Goal: Task Accomplishment & Management: Complete application form

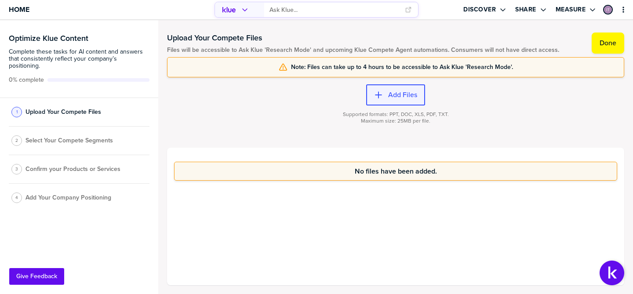
click at [413, 97] on label "Add Files" at bounding box center [402, 95] width 29 height 9
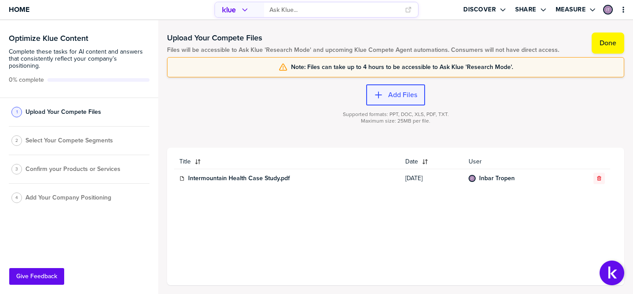
click at [387, 98] on div "button" at bounding box center [385, 95] width 5 height 9
click at [445, 43] on div at bounding box center [363, 45] width 392 height 4
click at [540, 87] on div "Add Files Supported formats: PPT, DOC, XLS, PDF, TXT. Maximum size: 25MB per fi…" at bounding box center [395, 112] width 457 height 70
click at [409, 94] on label "Add Files" at bounding box center [402, 95] width 29 height 9
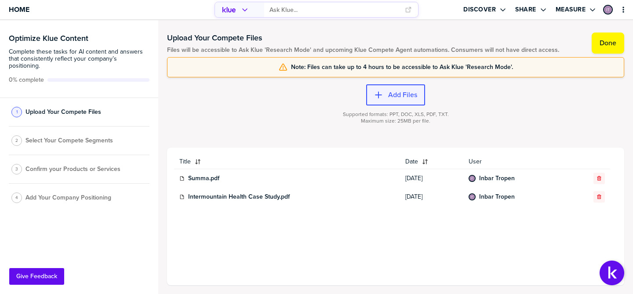
click at [404, 94] on label "Add Files" at bounding box center [402, 95] width 29 height 9
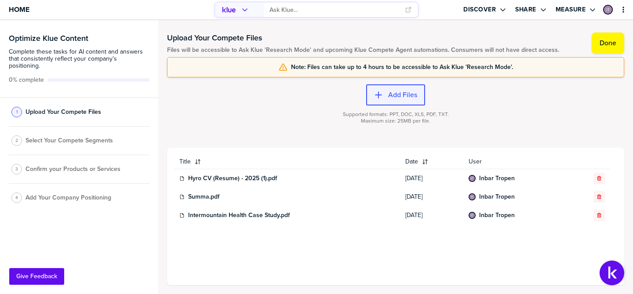
click at [397, 87] on button "Add Files" at bounding box center [395, 94] width 59 height 21
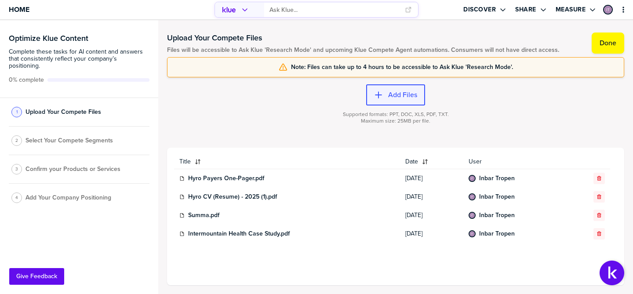
click at [403, 87] on button "Add Files" at bounding box center [395, 94] width 59 height 21
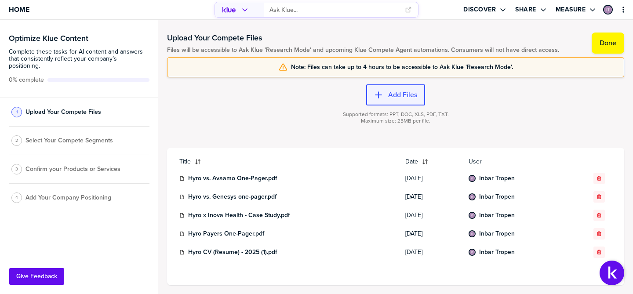
click at [409, 97] on label "Add Files" at bounding box center [402, 95] width 29 height 9
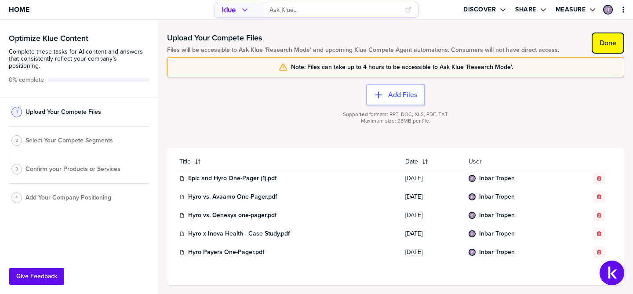
click at [602, 39] on label "Done" at bounding box center [608, 43] width 17 height 9
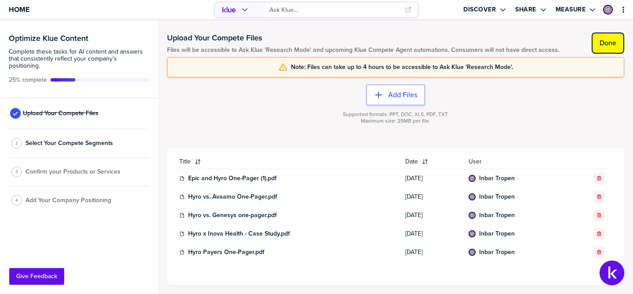
click at [603, 43] on label "Done" at bounding box center [608, 43] width 17 height 9
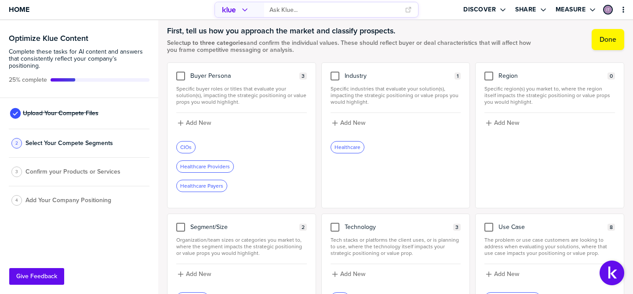
scroll to position [17, 0]
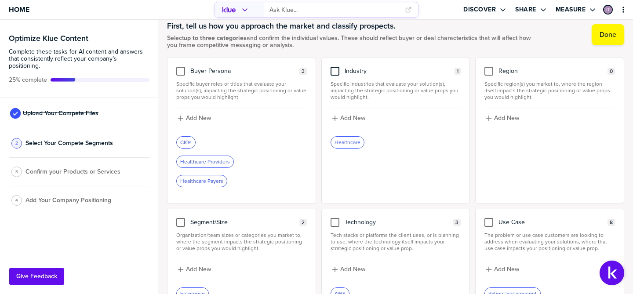
click at [337, 74] on div at bounding box center [335, 71] width 9 height 9
click at [335, 67] on input "checkbox" at bounding box center [335, 67] width 0 height 0
click at [333, 70] on icon at bounding box center [334, 71] width 7 height 7
click at [335, 67] on input "checkbox" at bounding box center [335, 67] width 0 height 0
click at [492, 71] on div at bounding box center [488, 71] width 9 height 9
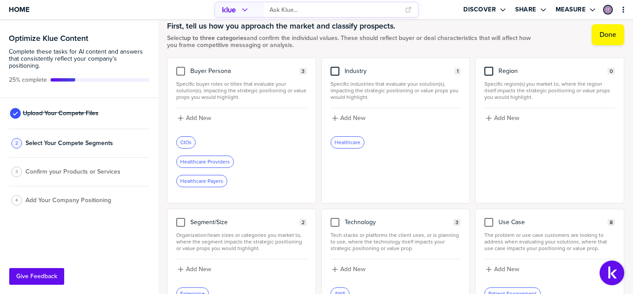
click at [489, 67] on input "checkbox" at bounding box center [489, 67] width 0 height 0
click at [499, 112] on div "Add New" at bounding box center [549, 125] width 131 height 35
click at [495, 118] on label "Add New" at bounding box center [506, 118] width 25 height 8
click at [508, 119] on input at bounding box center [549, 121] width 131 height 16
type input "[GEOGRAPHIC_DATA]"
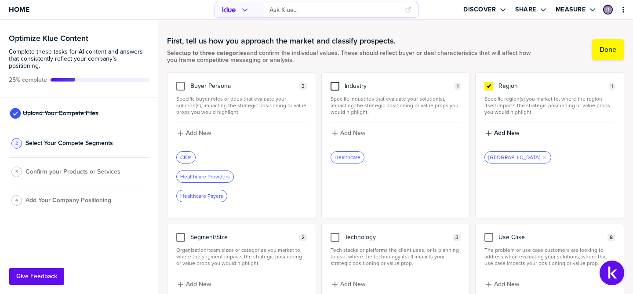
scroll to position [3, 0]
click at [490, 88] on icon at bounding box center [488, 85] width 7 height 7
click at [489, 81] on input "checkbox" at bounding box center [489, 81] width 0 height 0
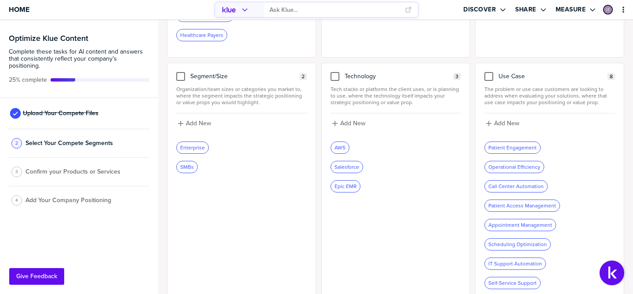
scroll to position [174, 0]
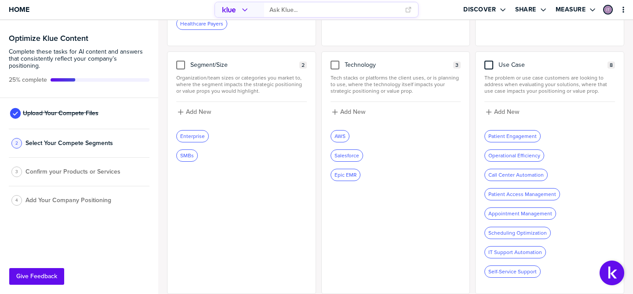
click at [488, 62] on div at bounding box center [488, 65] width 9 height 9
click at [489, 61] on input "checkbox" at bounding box center [489, 61] width 0 height 0
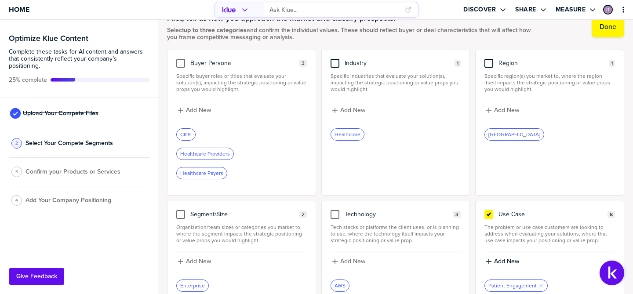
scroll to position [23, 0]
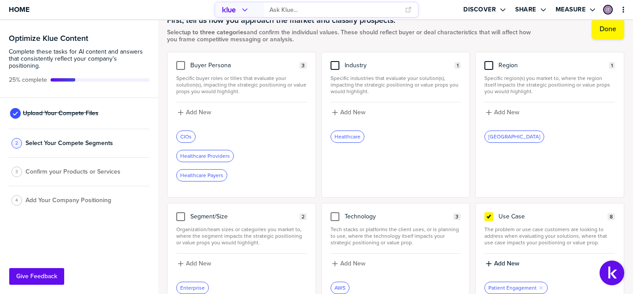
click at [337, 68] on div at bounding box center [335, 65] width 9 height 9
click at [335, 61] on input "checkbox" at bounding box center [335, 61] width 0 height 0
click at [345, 113] on label "Add New" at bounding box center [352, 113] width 25 height 8
click at [347, 114] on input at bounding box center [396, 116] width 131 height 16
type input "Digital Healt"
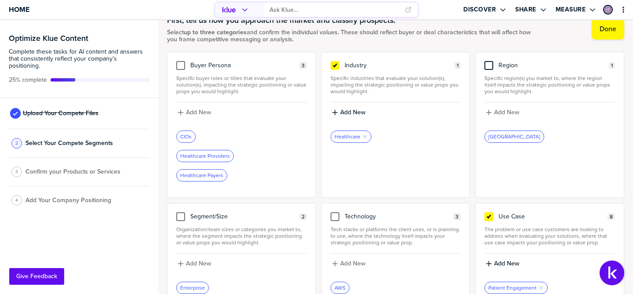
click at [347, 44] on div "First, tell us how you approach the market and classify prospects. Select up to…" at bounding box center [395, 29] width 457 height 46
click at [486, 68] on div at bounding box center [488, 65] width 9 height 9
click at [489, 61] on input "checkbox" at bounding box center [489, 61] width 0 height 0
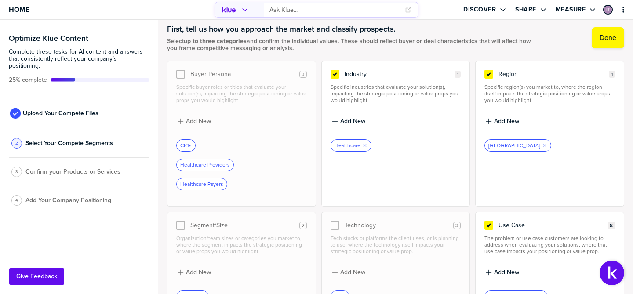
scroll to position [18, 0]
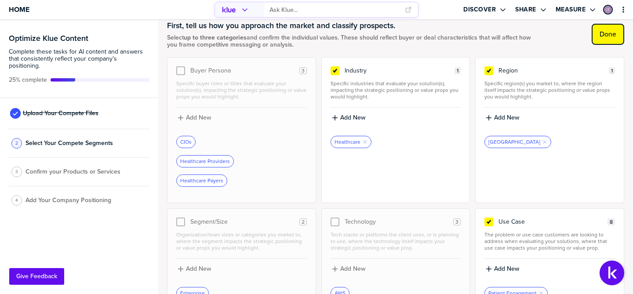
click at [610, 32] on label "Done" at bounding box center [608, 34] width 17 height 9
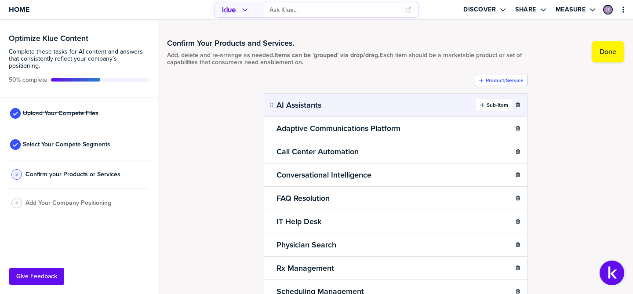
click at [491, 106] on label "Sub-Item" at bounding box center [498, 105] width 22 height 7
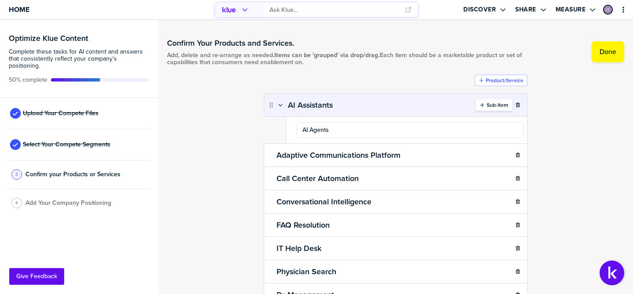
type input "AI Agents"
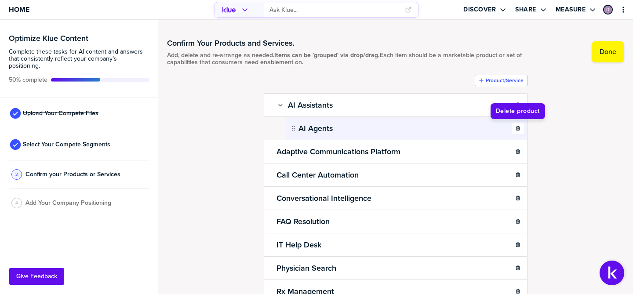
click at [516, 127] on icon "button" at bounding box center [518, 128] width 4 height 4
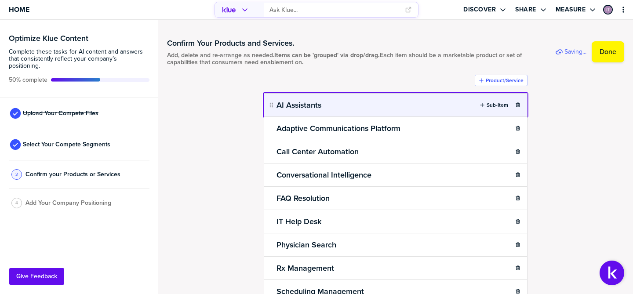
click at [399, 113] on body "Home Discover Share Measure Optimize Klue Content Complete these tasks for AI c…" at bounding box center [316, 147] width 633 height 294
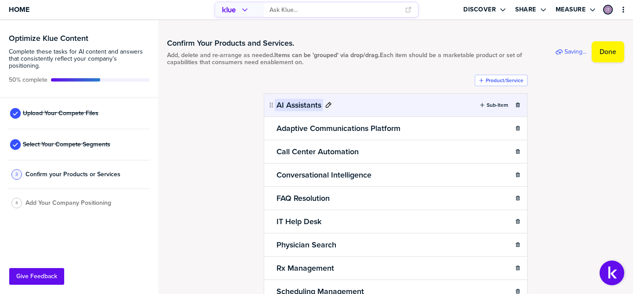
click at [305, 106] on h2 "AI Assistants" at bounding box center [299, 105] width 48 height 12
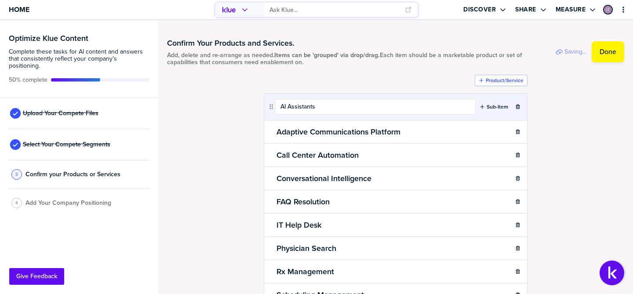
click at [305, 106] on input "AI Assistants" at bounding box center [375, 107] width 201 height 16
type input "AI Agents"
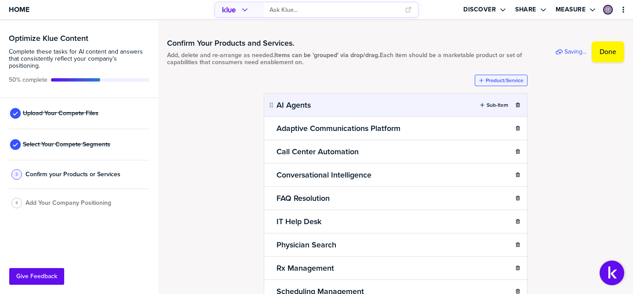
click at [490, 78] on label "Product/Service" at bounding box center [505, 80] width 38 height 7
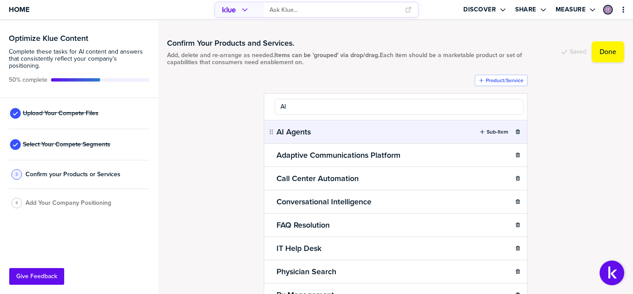
type input "A"
click at [579, 133] on div "Confirm Your Products and Services. Add, delete and re-arrange as needed. Items…" at bounding box center [395, 157] width 457 height 256
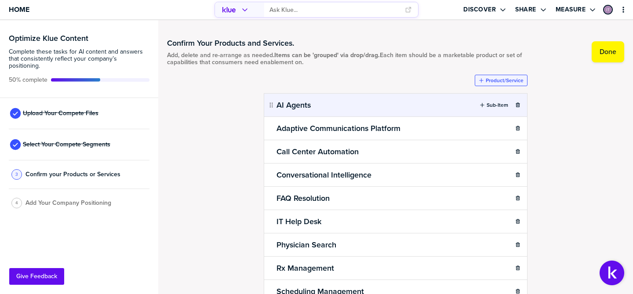
click at [488, 84] on button "Product/Service" at bounding box center [501, 80] width 53 height 11
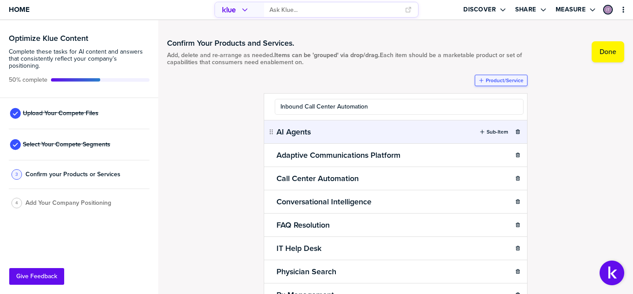
type input "Inbound Call Center Automation"
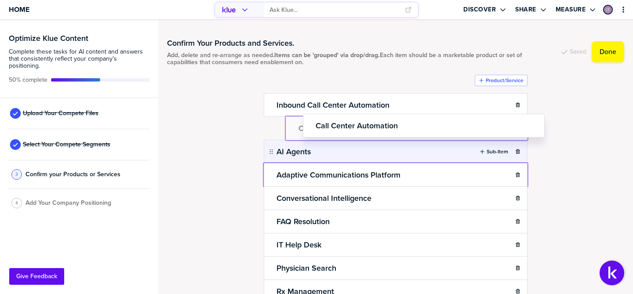
drag, startPoint x: 271, startPoint y: 174, endPoint x: 307, endPoint y: 123, distance: 62.8
click at [307, 123] on body "Home Discover Share Measure Optimize Klue Content Complete these tasks for AI c…" at bounding box center [316, 147] width 633 height 294
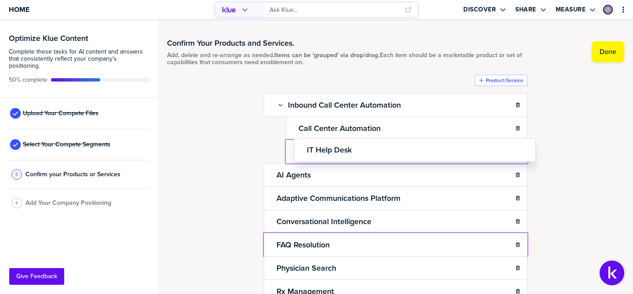
drag, startPoint x: 271, startPoint y: 245, endPoint x: 297, endPoint y: 148, distance: 100.5
click at [297, 148] on body "Home Discover Share Measure Optimize Klue Content Complete these tasks for AI c…" at bounding box center [316, 147] width 633 height 294
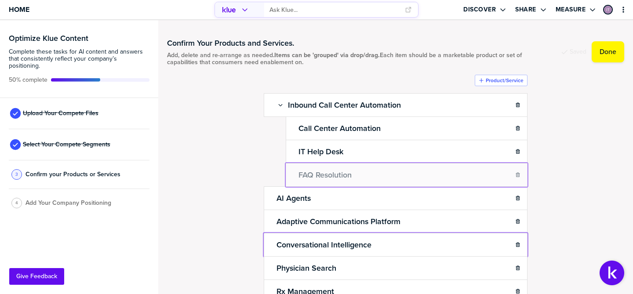
drag, startPoint x: 270, startPoint y: 245, endPoint x: 302, endPoint y: 169, distance: 82.9
click at [302, 169] on body "Home Discover Share Measure Optimize Klue Content Complete these tasks for AI c…" at bounding box center [316, 147] width 633 height 294
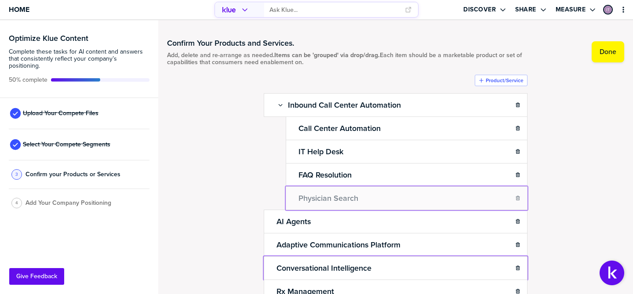
drag, startPoint x: 271, startPoint y: 267, endPoint x: 302, endPoint y: 199, distance: 74.7
click at [302, 199] on body "Home Discover Share Measure Optimize Klue Content Complete these tasks for AI c…" at bounding box center [316, 147] width 633 height 294
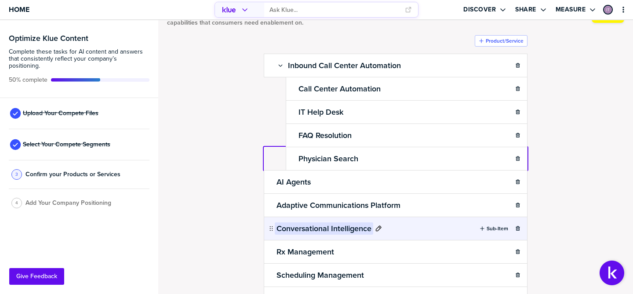
scroll to position [48, 0]
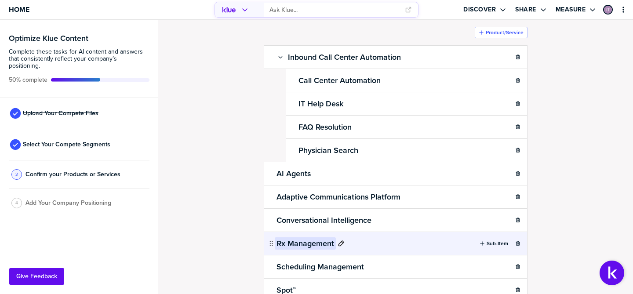
click at [275, 249] on h2 "Rx Management" at bounding box center [305, 243] width 61 height 12
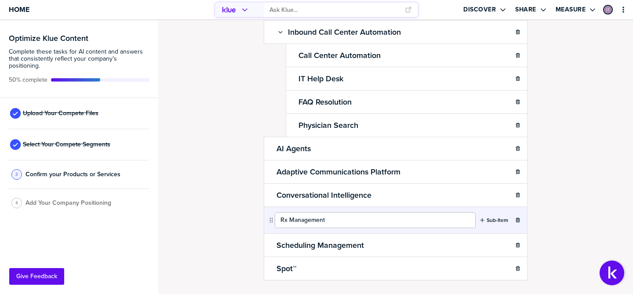
scroll to position [73, 0]
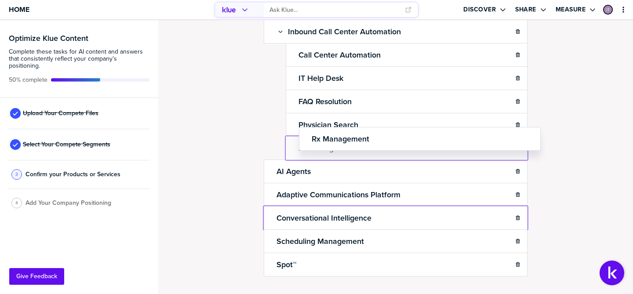
drag, startPoint x: 269, startPoint y: 219, endPoint x: 300, endPoint y: 139, distance: 85.6
click at [300, 139] on body "Home Discover Share Measure Optimize Klue Content Complete these tasks for AI c…" at bounding box center [316, 147] width 633 height 294
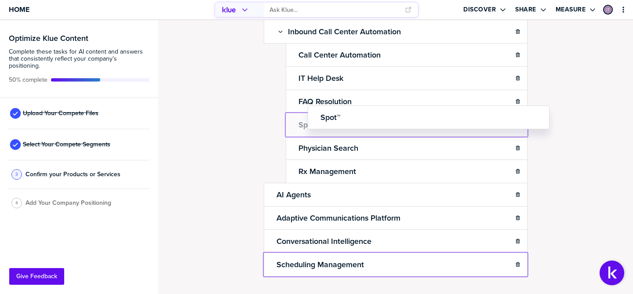
drag, startPoint x: 271, startPoint y: 263, endPoint x: 311, endPoint y: 119, distance: 149.5
click at [311, 119] on body "Home Discover Share Measure Optimize Klue Content Complete these tasks for AI c…" at bounding box center [316, 147] width 633 height 294
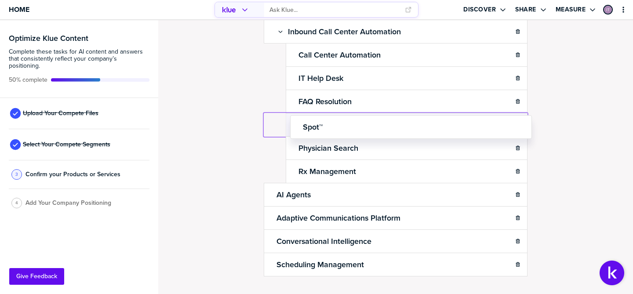
click at [342, 128] on body "Home Discover Share Measure Optimize Klue Content Complete these tasks for AI c…" at bounding box center [316, 147] width 633 height 294
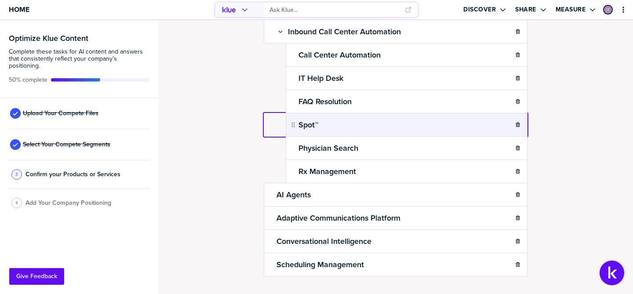
click at [330, 126] on body "Home Discover Share Measure Optimize Klue Content Complete these tasks for AI c…" at bounding box center [316, 147] width 633 height 294
click at [312, 125] on h2 "Spot™" at bounding box center [308, 125] width 23 height 12
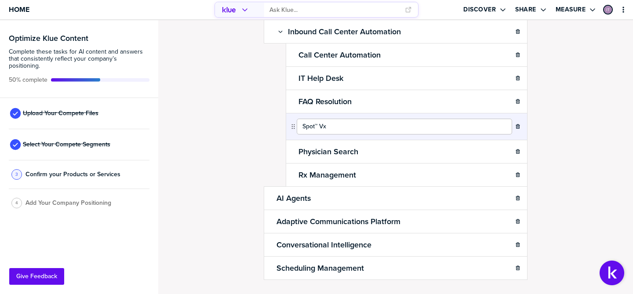
type input "Spot™ Vx"
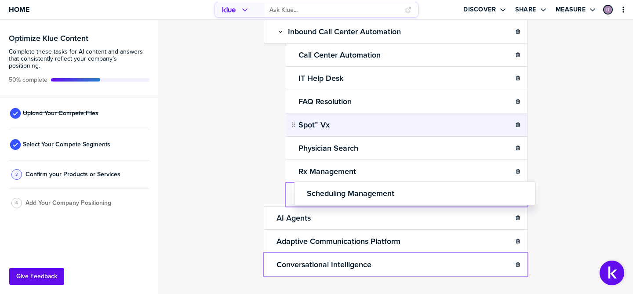
drag, startPoint x: 272, startPoint y: 264, endPoint x: 300, endPoint y: 191, distance: 78.4
click at [300, 191] on body "Home Discover Share Measure Optimize Klue Content Complete these tasks for AI c…" at bounding box center [316, 147] width 633 height 294
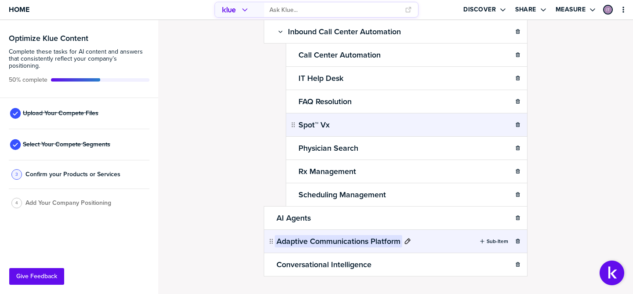
click at [384, 242] on h2 "Adaptive Communications Platform" at bounding box center [338, 241] width 127 height 12
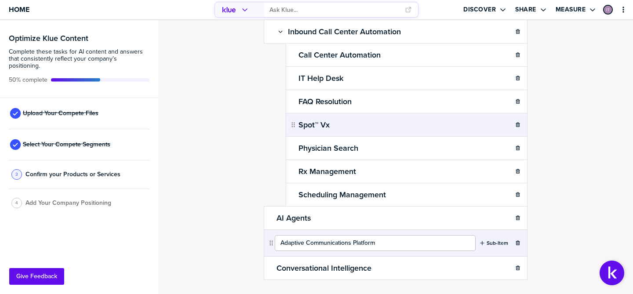
click at [296, 243] on input "Adaptive Communications Platform" at bounding box center [375, 243] width 201 height 16
click at [306, 246] on input "Responsible Communications Platform" at bounding box center [375, 243] width 201 height 16
type input "Responsible AI Communications Platform"
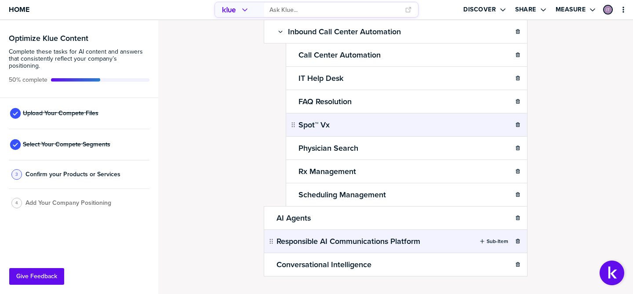
click at [228, 204] on div "Confirm Your Products and Services. Add, delete and re-arrange as needed. Items…" at bounding box center [395, 84] width 457 height 256
click at [298, 237] on h2 "Responsible AI Communications Platform" at bounding box center [348, 241] width 147 height 12
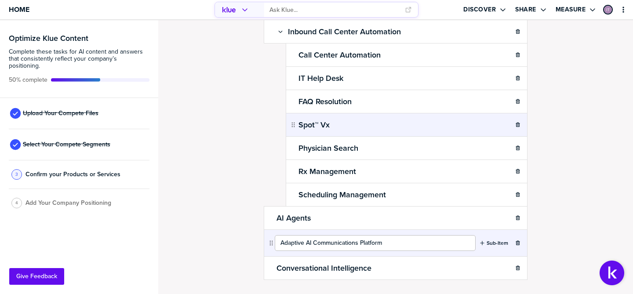
click at [311, 247] on input "Adaptive AI Communications Platform" at bounding box center [375, 243] width 201 height 16
type input "Adaptive Communications Platform"
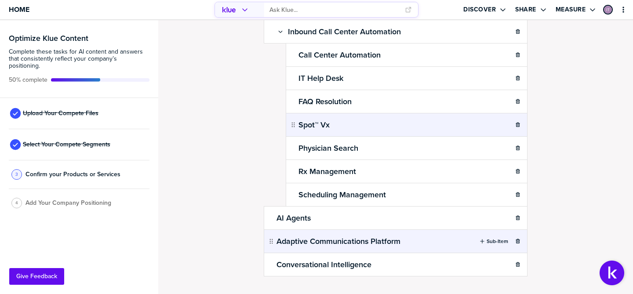
click at [196, 222] on div "Confirm Your Products and Services. Add, delete and re-arrange as needed. Items…" at bounding box center [395, 157] width 475 height 274
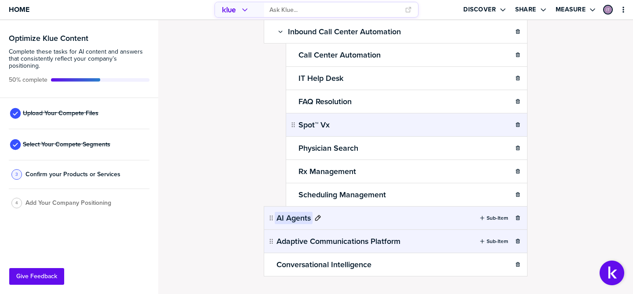
click at [284, 216] on h2 "AI Agents" at bounding box center [294, 218] width 38 height 12
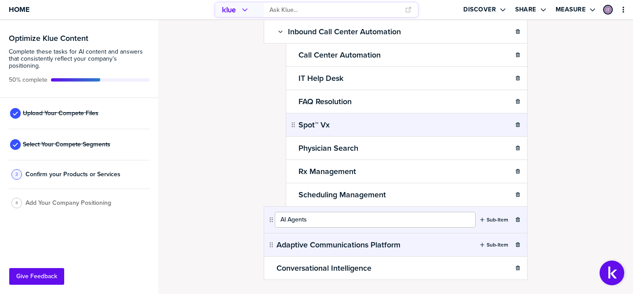
click at [284, 226] on input "AI Agents" at bounding box center [375, 220] width 201 height 16
click at [280, 218] on input "AI Agents" at bounding box center [375, 220] width 201 height 16
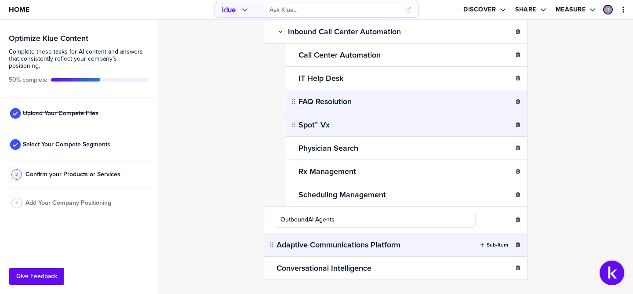
type input "Outbound AI Agents"
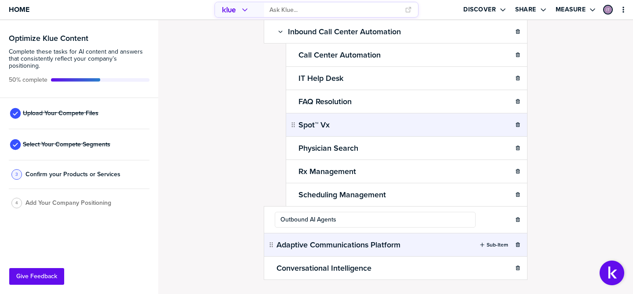
click at [198, 127] on div "Confirm Your Products and Services. Add, delete and re-arrange as needed. Items…" at bounding box center [395, 84] width 457 height 256
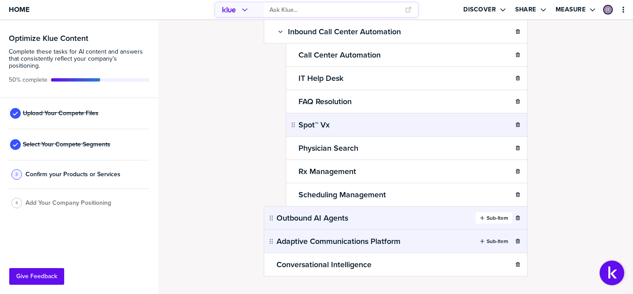
click at [492, 222] on button "Sub-Item" at bounding box center [494, 217] width 36 height 11
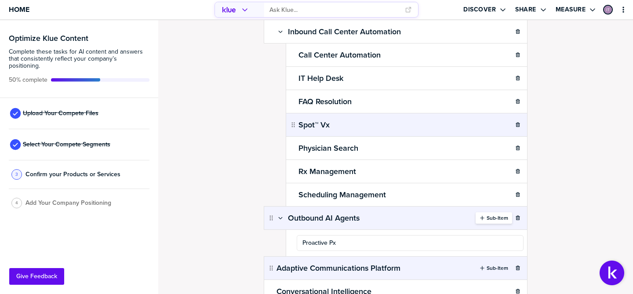
type input "Proactive Px"
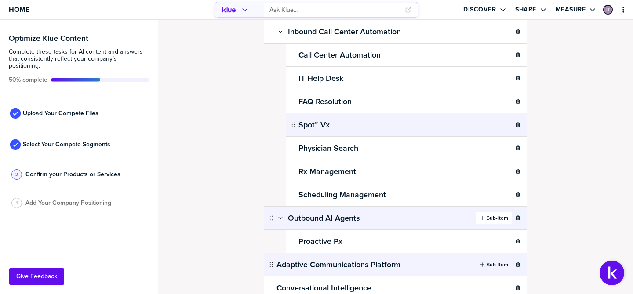
click at [489, 217] on label "Sub-Item" at bounding box center [498, 217] width 22 height 7
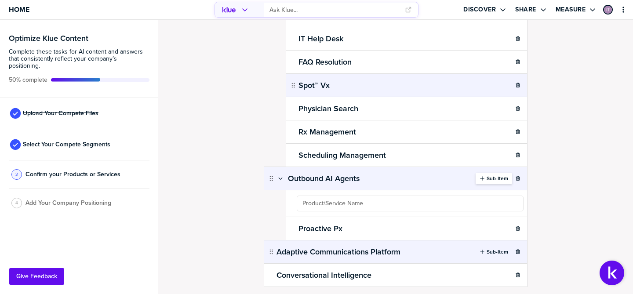
scroll to position [113, 0]
type input "Rx Management"
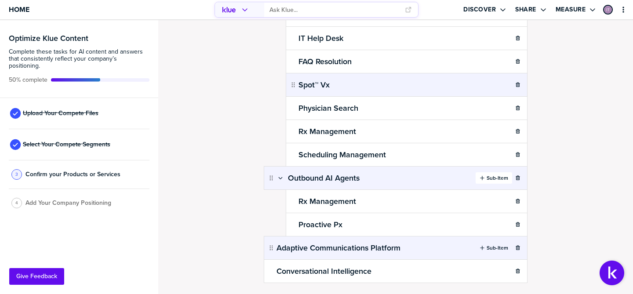
click at [499, 174] on label "Sub-Item" at bounding box center [498, 177] width 22 height 7
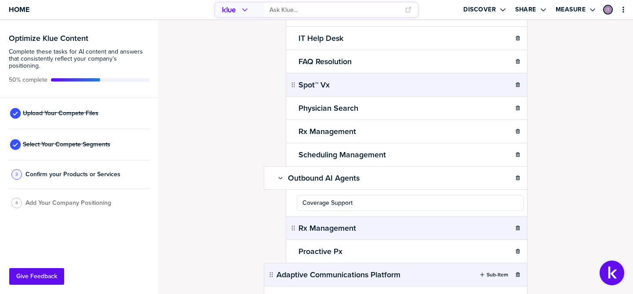
type input "Coverage Support"
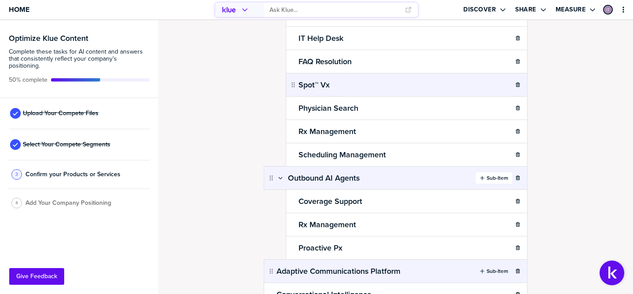
click at [492, 178] on label "Sub-Item" at bounding box center [498, 177] width 22 height 7
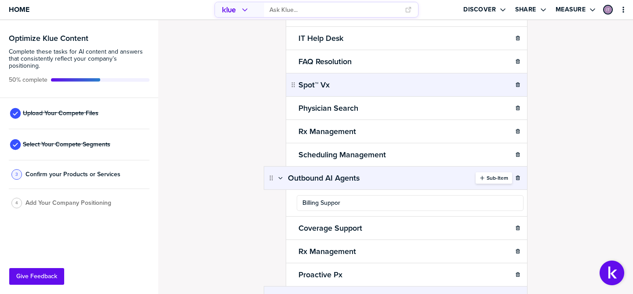
type input "Billing Support"
click at [491, 176] on label "Sub-Item" at bounding box center [498, 177] width 22 height 7
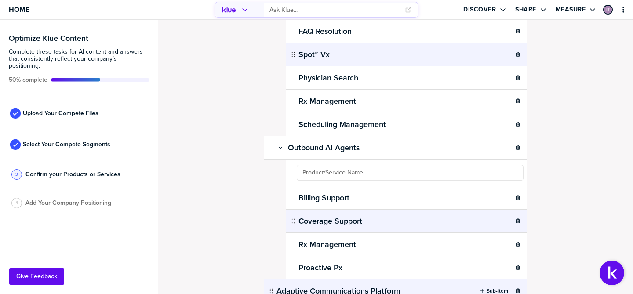
scroll to position [145, 0]
type input "S"
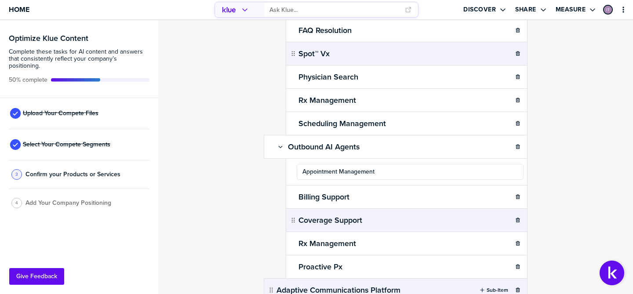
type input "Appointment Management"
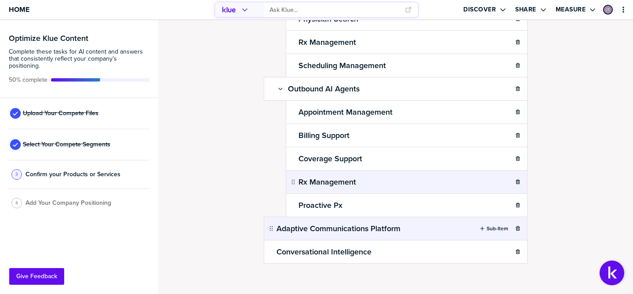
scroll to position [207, 0]
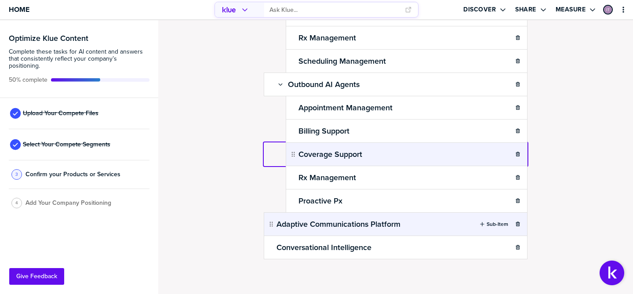
click at [482, 156] on body "Home Discover Share Measure Optimize Klue Content Complete these tasks for AI c…" at bounding box center [316, 147] width 633 height 294
click at [320, 153] on h2 "Coverage Support" at bounding box center [330, 154] width 67 height 12
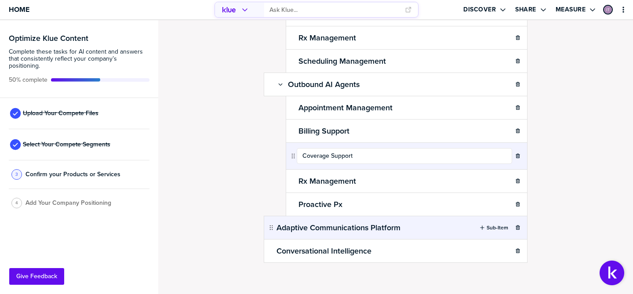
click at [320, 153] on input "Coverage Support" at bounding box center [404, 156] width 215 height 16
click at [336, 157] on input "Coverage Support" at bounding box center [404, 156] width 215 height 16
type input "ARMR Outreach"
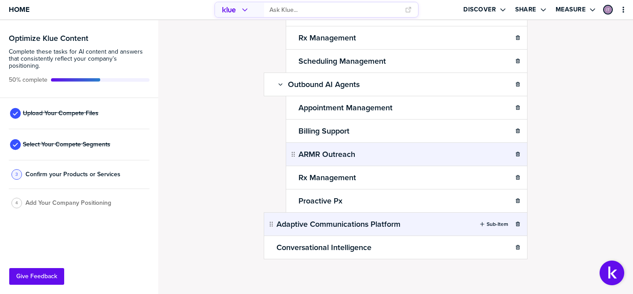
click at [573, 153] on div "Confirm Your Products and Services. Add, delete and re-arrange as needed. Items…" at bounding box center [395, 157] width 475 height 274
click at [516, 154] on icon "button" at bounding box center [517, 154] width 5 height 5
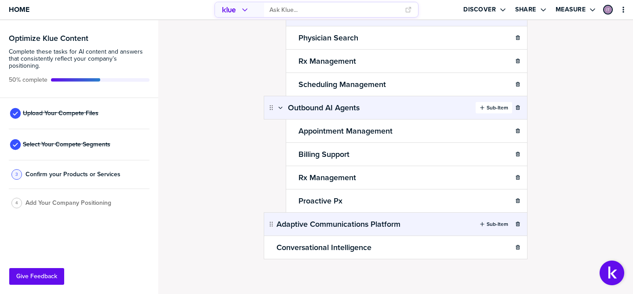
click at [495, 108] on label "Sub-Item" at bounding box center [498, 107] width 22 height 7
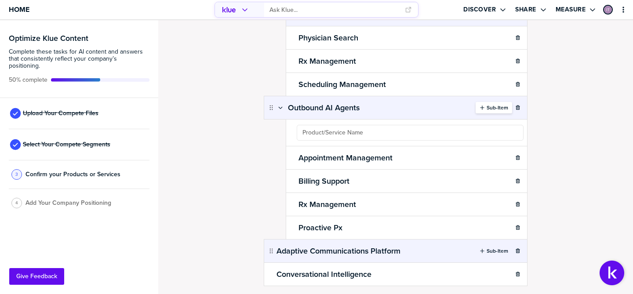
type input "A"
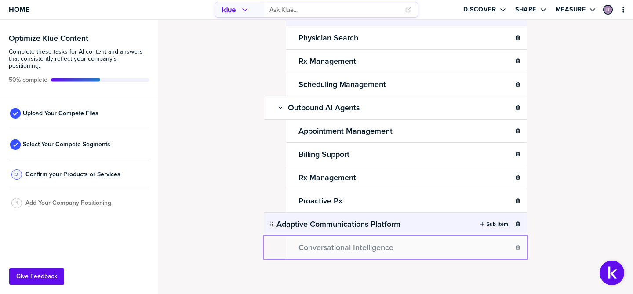
drag, startPoint x: 270, startPoint y: 249, endPoint x: 302, endPoint y: 245, distance: 31.8
click at [302, 245] on body "Home Discover Share Measure Optimize Klue Content Complete these tasks for AI c…" at bounding box center [316, 147] width 633 height 294
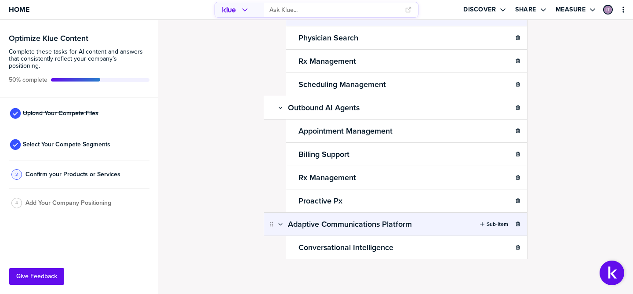
click at [580, 231] on div "Confirm Your Products and Services. Add, delete and re-arrange as needed. Items…" at bounding box center [395, 157] width 475 height 274
click at [500, 225] on label "Sub-Item" at bounding box center [498, 224] width 22 height 7
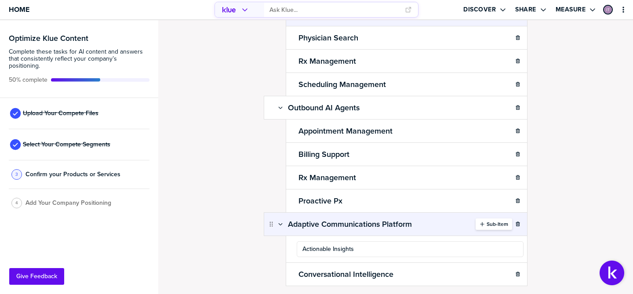
type input "Actionable Insights"
click at [491, 223] on label "Sub-Item" at bounding box center [498, 224] width 22 height 7
type input "A"
type input "D"
type input "C"
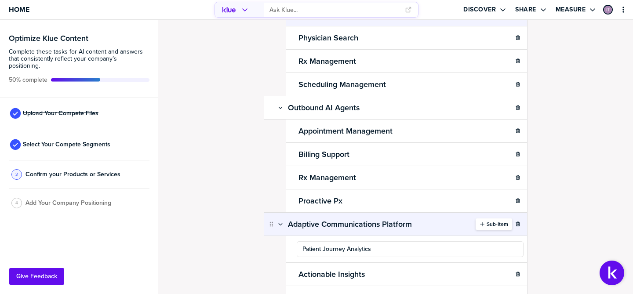
type input "Patient Journey Analytics"
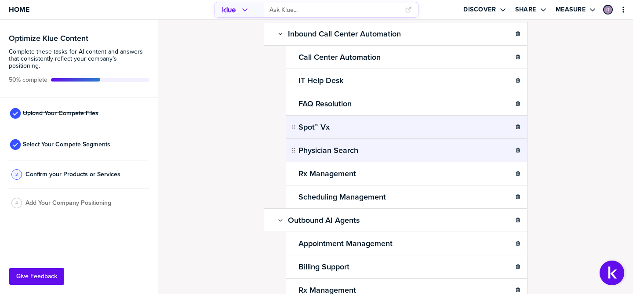
scroll to position [84, 0]
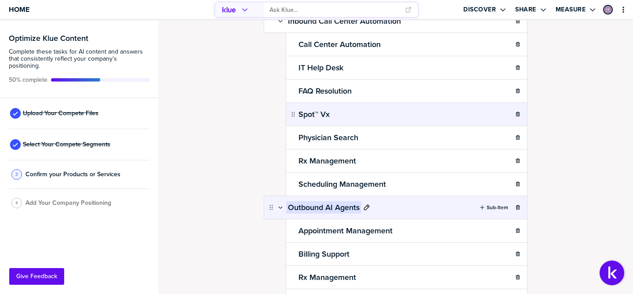
click at [337, 205] on h2 "Outbound AI Agents" at bounding box center [323, 207] width 75 height 12
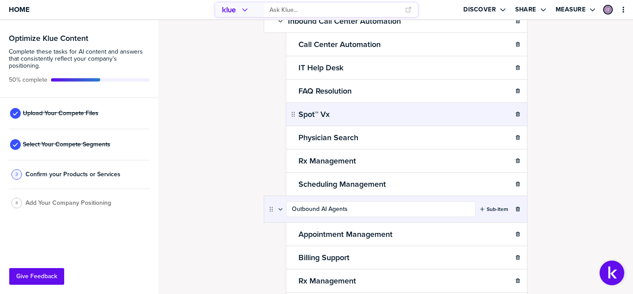
click at [561, 157] on div "Confirm Your Products and Services. Add, delete and re-arrange as needed. Items…" at bounding box center [395, 73] width 457 height 256
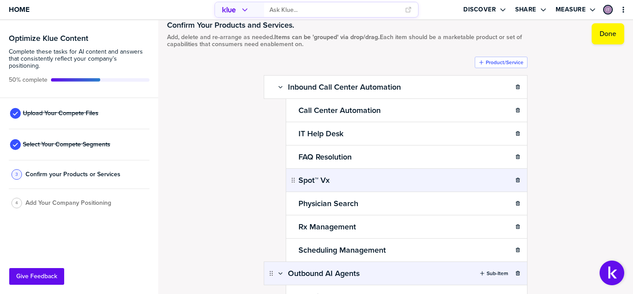
scroll to position [2, 0]
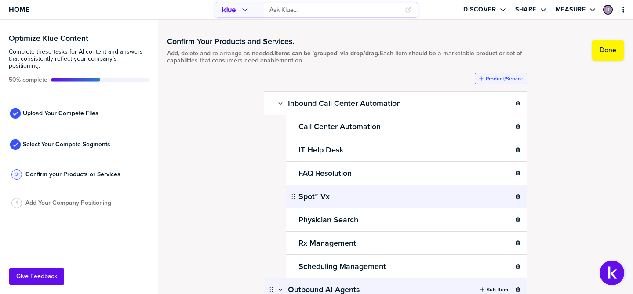
click at [506, 80] on label "Product/Service" at bounding box center [505, 78] width 38 height 7
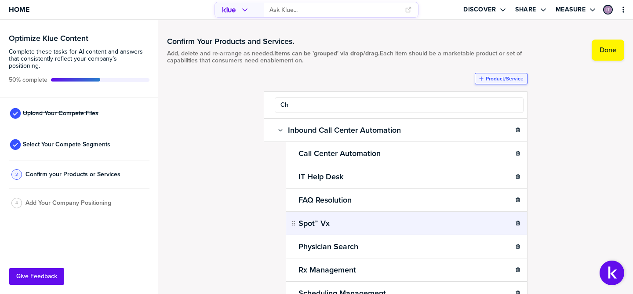
type input "C"
type input "AI Agents - Chat"
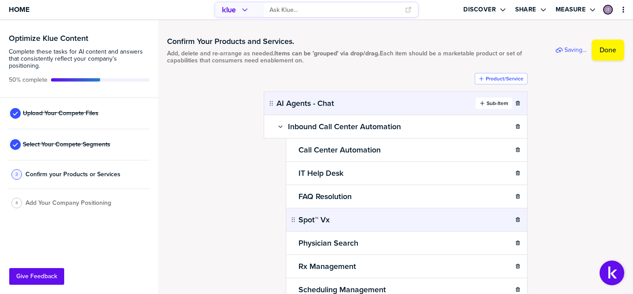
click at [485, 104] on div "button" at bounding box center [486, 103] width 2 height 7
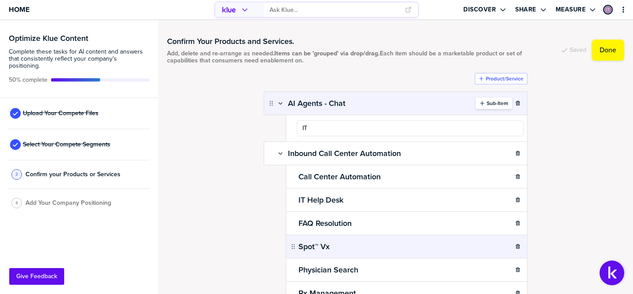
type input "I"
type input "F"
type input "Spot"
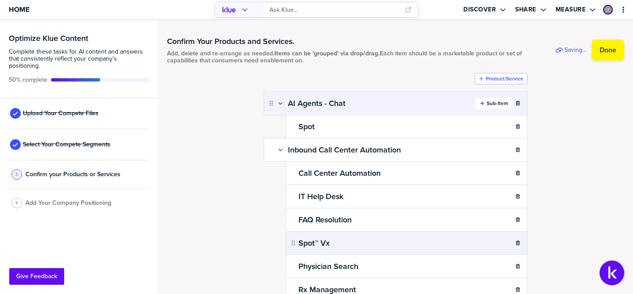
click at [487, 105] on label "Sub-Item" at bounding box center [498, 103] width 22 height 7
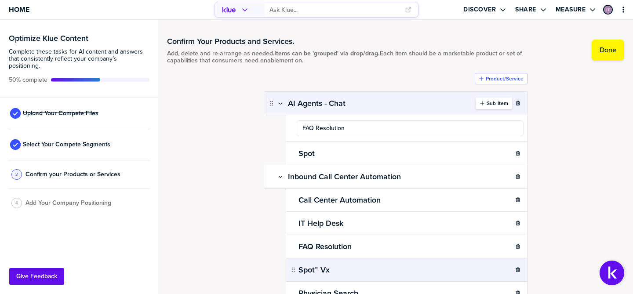
type input "FAQ Resolution"
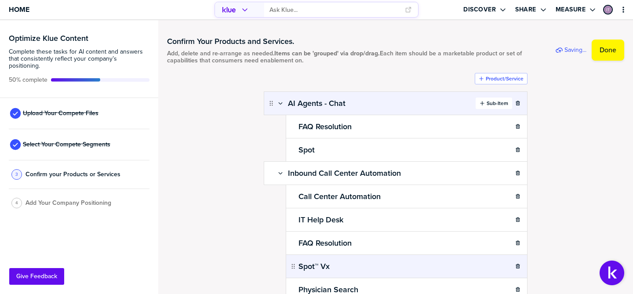
click at [480, 105] on icon "button" at bounding box center [482, 103] width 5 height 5
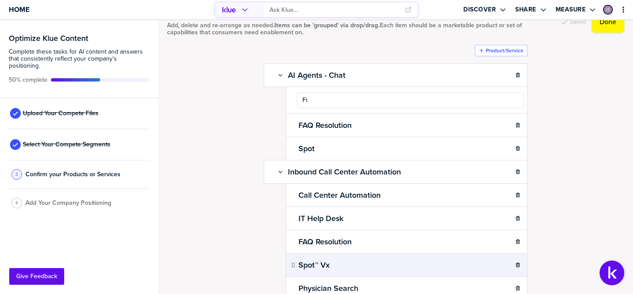
scroll to position [20, 0]
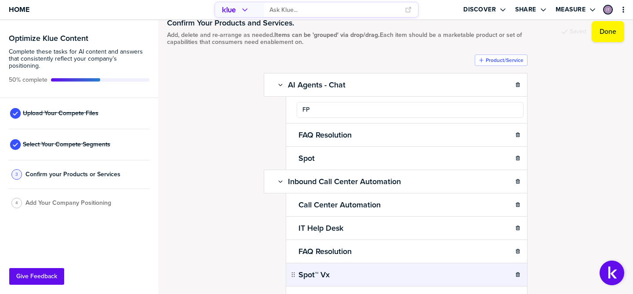
type input "F"
type input "Physician Search"
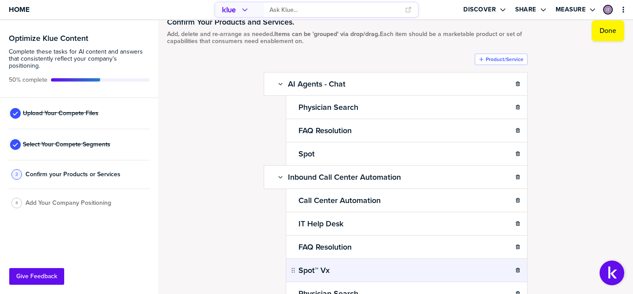
scroll to position [0, 0]
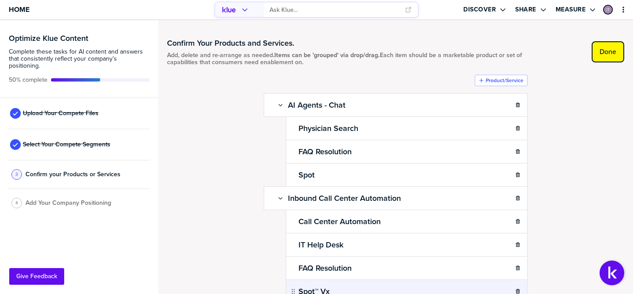
click at [608, 57] on button "Done" at bounding box center [608, 51] width 33 height 21
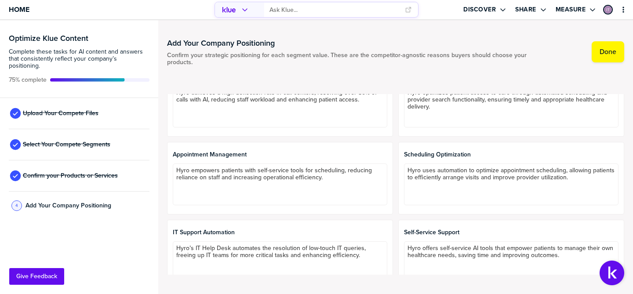
scroll to position [332, 0]
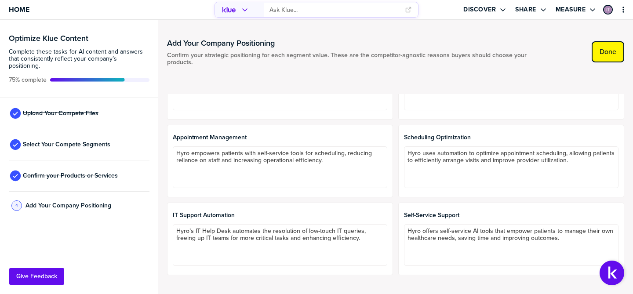
click at [614, 53] on label "Done" at bounding box center [608, 51] width 17 height 9
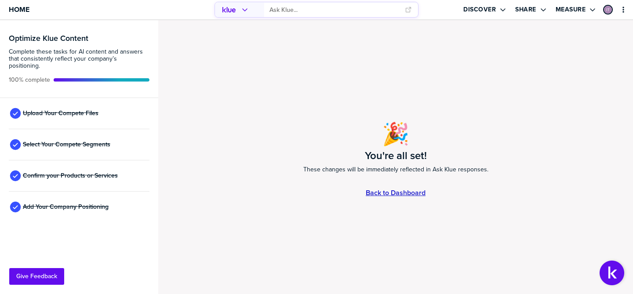
click at [416, 190] on link "Back to Dashboard" at bounding box center [396, 192] width 60 height 7
